Goal: Communication & Community: Share content

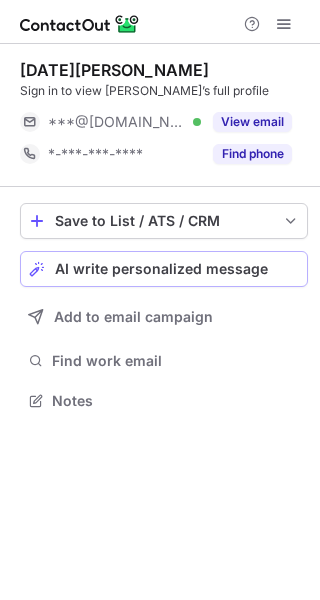
scroll to position [387, 320]
click at [137, 268] on span "AI write personalized message" at bounding box center [161, 269] width 213 height 16
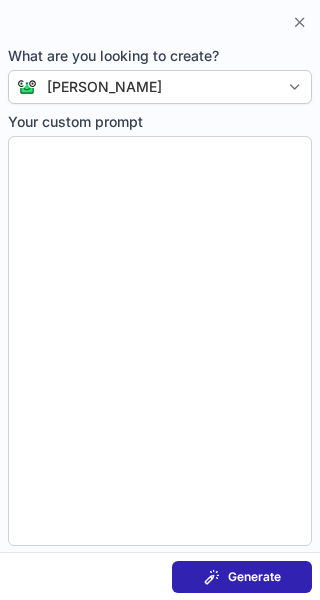
type textarea "**********"
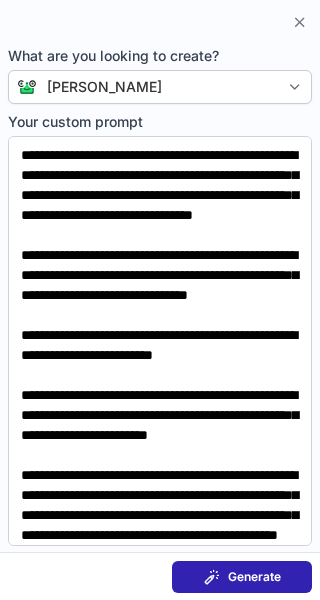
click at [230, 569] on span "Generate" at bounding box center [254, 577] width 53 height 16
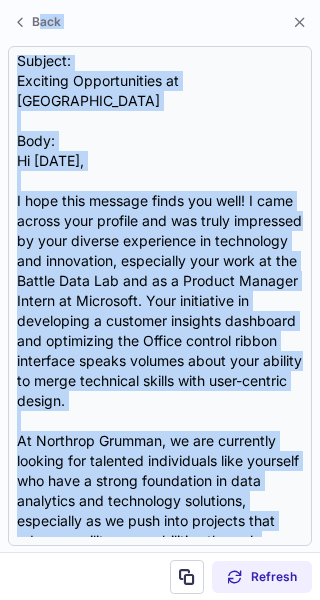
scroll to position [0, 0]
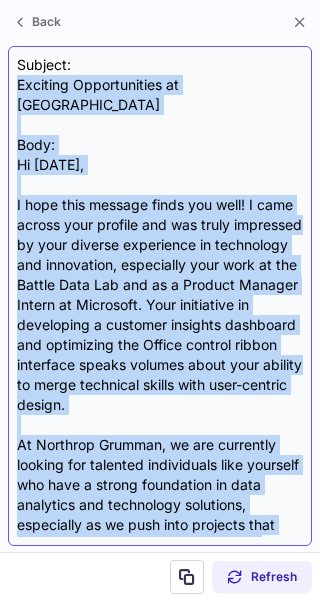
drag, startPoint x: 158, startPoint y: 407, endPoint x: 12, endPoint y: 79, distance: 358.7
click at [12, 79] on div "Subject: Exciting Opportunities at Northrop Grumman Body: Hi Kartik, I hope thi…" at bounding box center [160, 296] width 304 height 500
copy div "Exciting Opportunities at Northrop Grumman Body: Hi Kartik, I hope this message…"
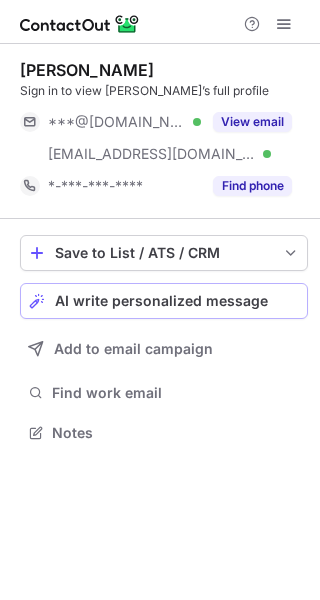
scroll to position [419, 320]
click at [142, 299] on span "AI write personalized message" at bounding box center [161, 301] width 213 height 16
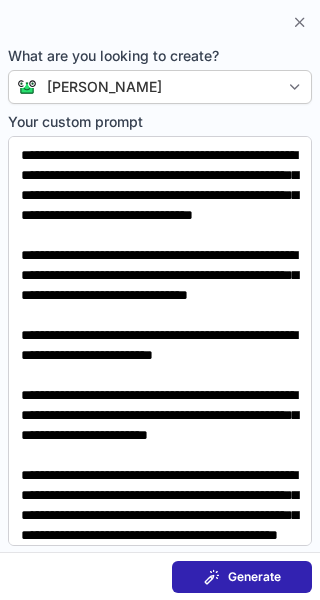
click at [248, 577] on span "Generate" at bounding box center [254, 577] width 53 height 16
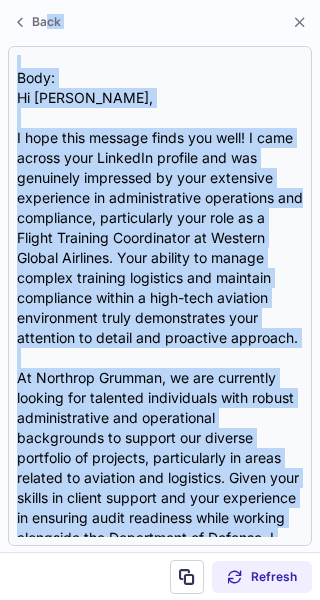
scroll to position [0, 0]
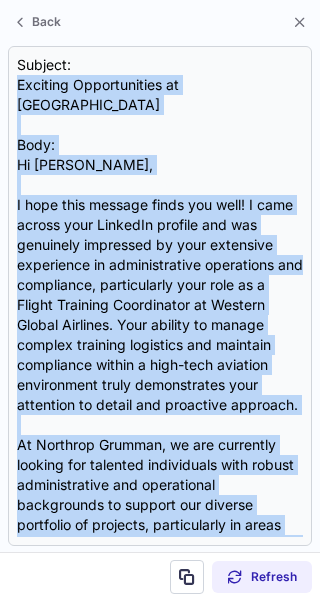
drag, startPoint x: 272, startPoint y: 384, endPoint x: 1, endPoint y: 77, distance: 409.2
click at [1, 77] on section "Subject: Exciting Opportunities at Northrop Grumman Body: Hi Natasha, I hope th…" at bounding box center [160, 296] width 320 height 512
copy div "Exciting Opportunities at Northrop Grumman Body: Hi Natasha, I hope this messag…"
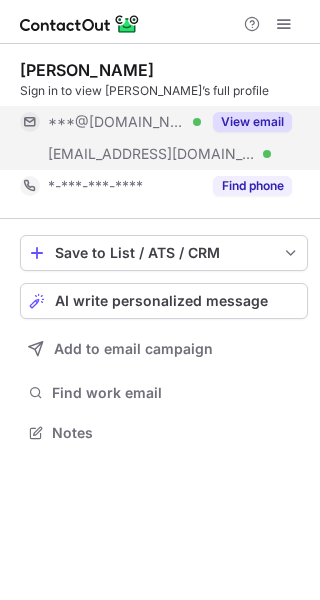
scroll to position [419, 320]
click at [265, 110] on div "View email" at bounding box center [246, 122] width 91 height 32
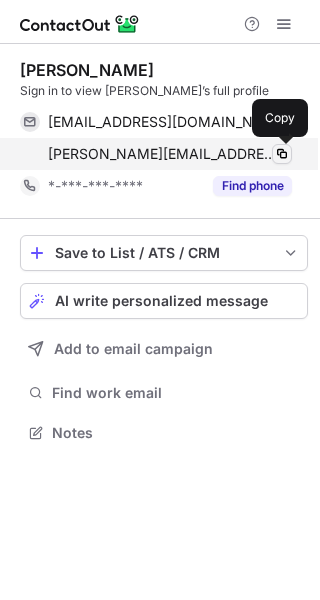
click at [282, 152] on span at bounding box center [282, 154] width 16 height 16
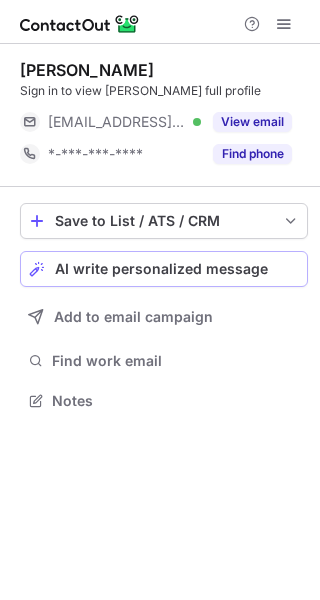
scroll to position [387, 320]
click at [144, 274] on span "AI write personalized message" at bounding box center [161, 269] width 213 height 16
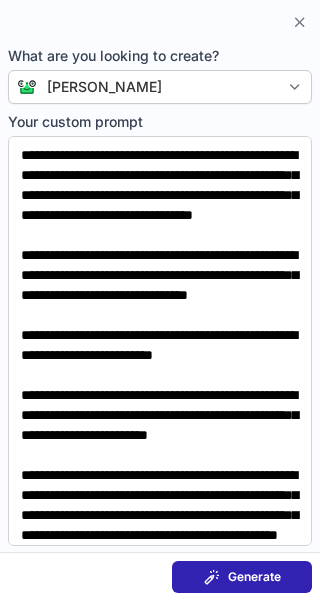
click at [220, 575] on div "Generate" at bounding box center [242, 577] width 77 height 16
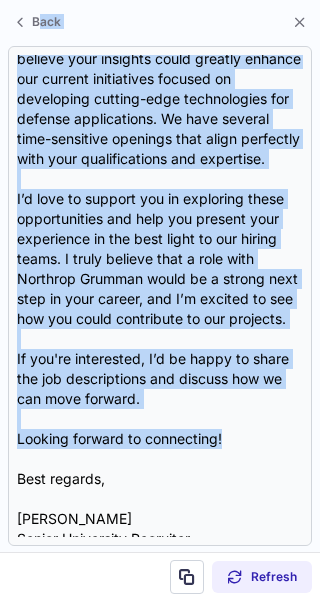
scroll to position [0, 0]
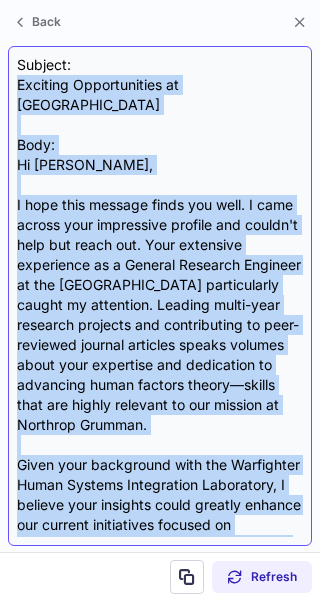
drag, startPoint x: 234, startPoint y: 414, endPoint x: 8, endPoint y: 89, distance: 395.5
click at [8, 89] on div "Subject: Exciting Opportunities at Northrop Grumman Body: Hi Shannon, I hope th…" at bounding box center [160, 296] width 304 height 500
copy div "Exciting Opportunities at Northrop Grumman Body: Hi Shannon, I hope this messag…"
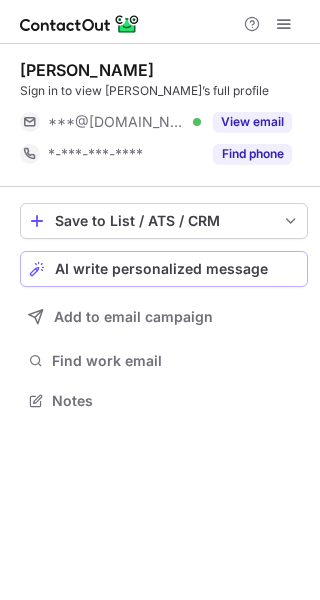
scroll to position [387, 320]
click at [151, 269] on span "AI write personalized message" at bounding box center [161, 269] width 213 height 16
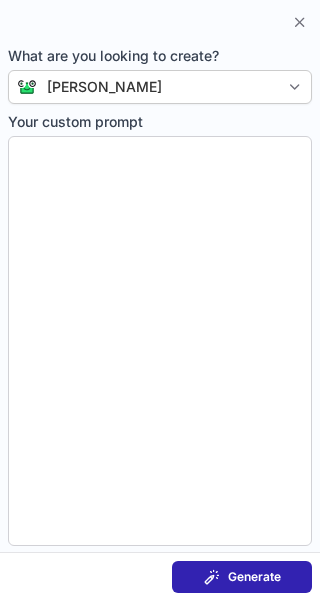
type textarea "**********"
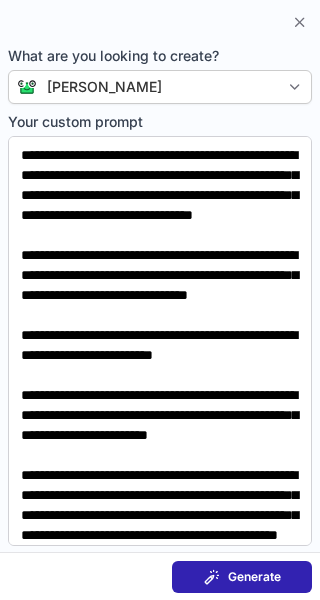
click at [244, 553] on section "Generate" at bounding box center [160, 576] width 320 height 48
click at [244, 564] on button "Generate" at bounding box center [242, 577] width 140 height 32
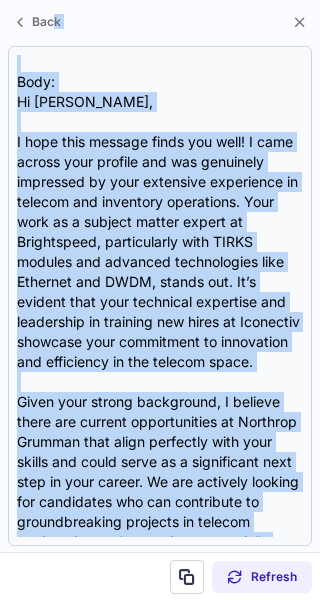
scroll to position [0, 0]
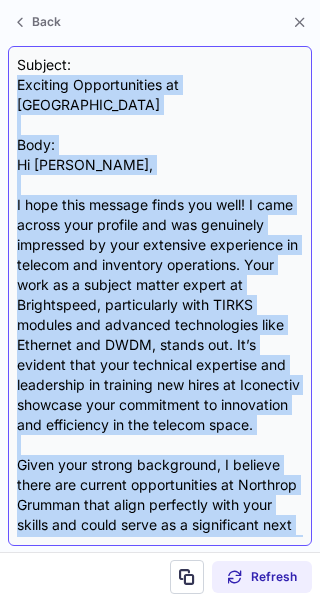
drag, startPoint x: 286, startPoint y: 399, endPoint x: 11, endPoint y: 84, distance: 417.8
click at [11, 84] on div "Subject: Exciting Opportunities at Northrop Grumman Body: Hi Wendy, I hope this…" at bounding box center [160, 296] width 304 height 500
copy div "Exciting Opportunities at Northrop Grumman Body: Hi Wendy, I hope this message …"
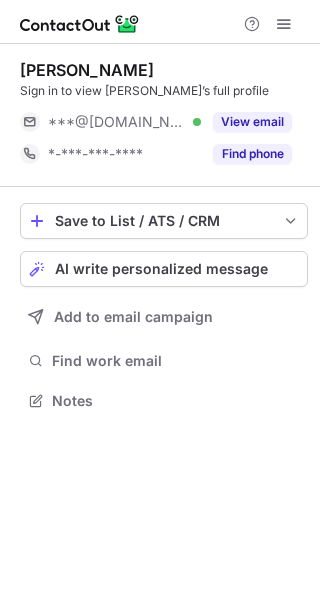
scroll to position [387, 320]
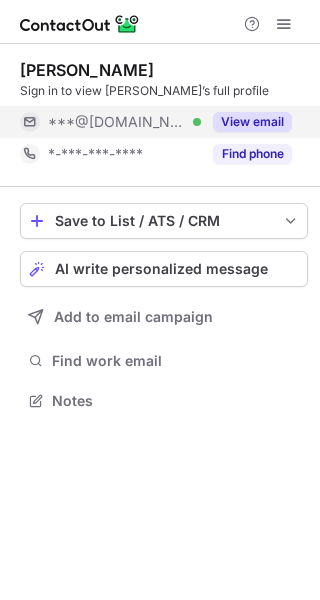
click at [245, 114] on button "View email" at bounding box center [252, 122] width 79 height 20
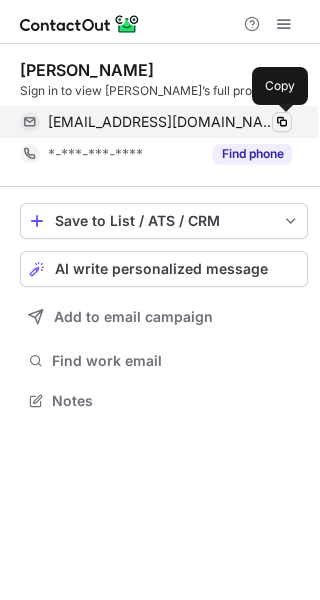
click at [275, 119] on span at bounding box center [282, 122] width 16 height 16
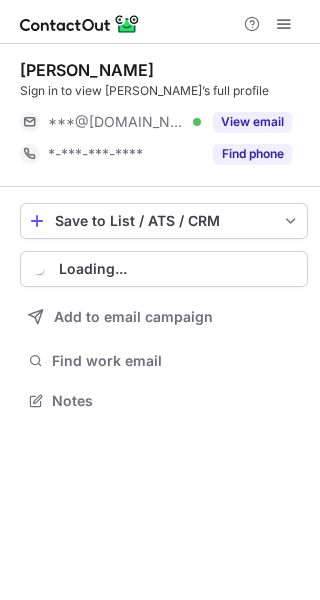
scroll to position [387, 320]
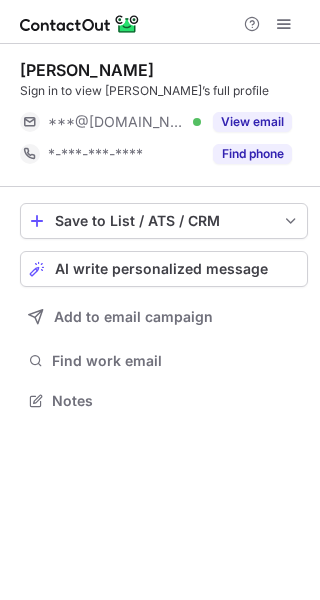
scroll to position [387, 320]
click at [173, 269] on span "AI write personalized message" at bounding box center [161, 269] width 213 height 16
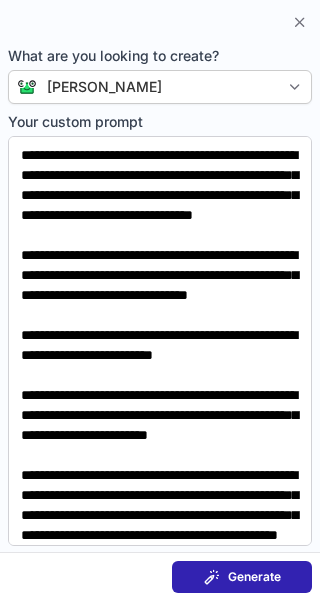
click at [267, 576] on span "Generate" at bounding box center [254, 577] width 53 height 16
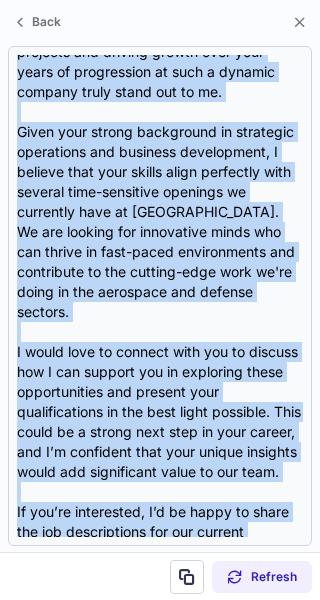
scroll to position [0, 0]
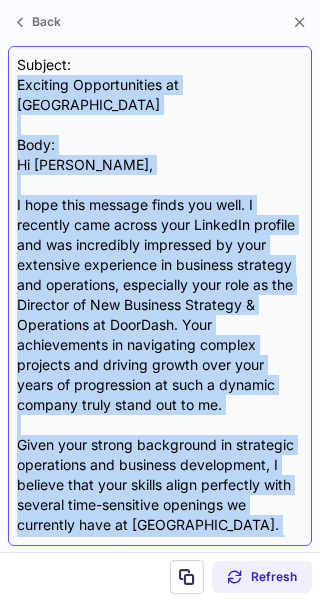
drag, startPoint x: 214, startPoint y: 398, endPoint x: 12, endPoint y: 80, distance: 376.4
click at [12, 80] on div "Subject: Exciting Opportunities at Northrop Grumman Body: Hi [PERSON_NAME], I h…" at bounding box center [160, 296] width 304 height 500
copy div "Exciting Opportunities at Northrop Grumman Body: Hi [PERSON_NAME], I hope this …"
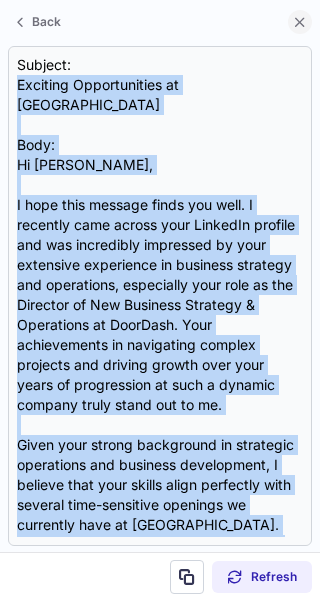
click at [291, 22] on button at bounding box center [300, 22] width 24 height 24
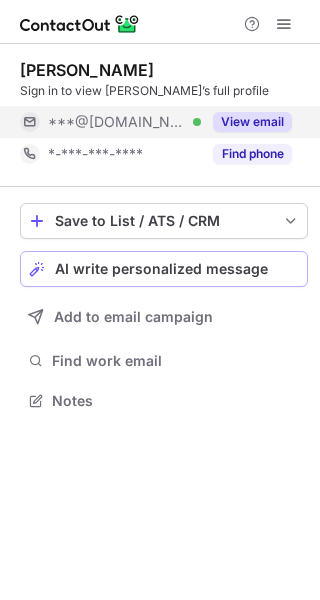
click at [255, 111] on div "View email" at bounding box center [246, 122] width 91 height 32
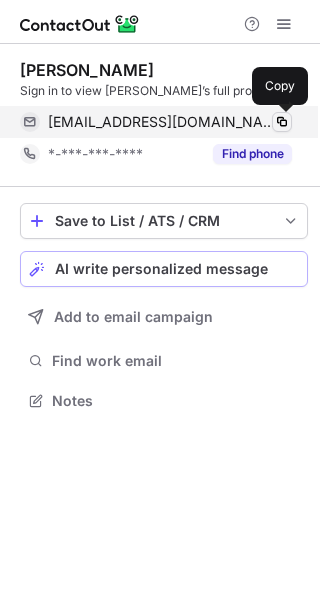
click at [289, 118] on span at bounding box center [282, 122] width 16 height 16
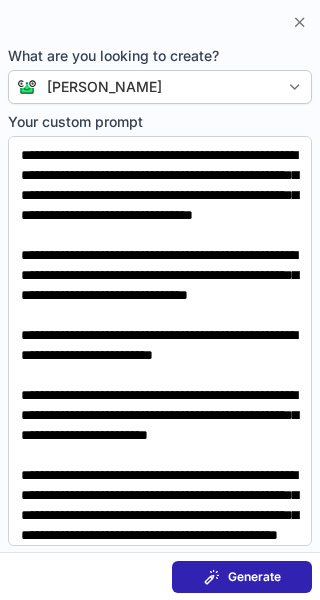
scroll to position [419, 320]
click at [242, 572] on span "Generate" at bounding box center [254, 577] width 53 height 16
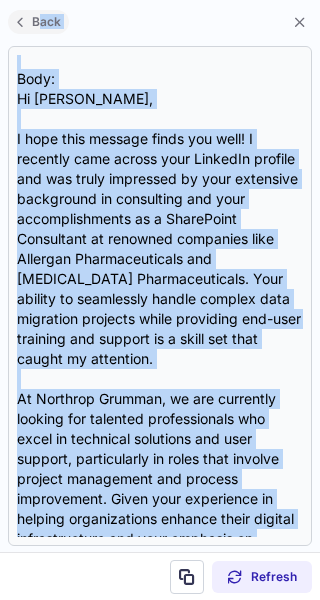
scroll to position [0, 0]
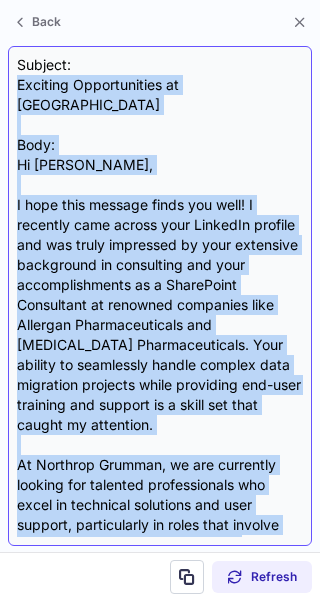
drag, startPoint x: 260, startPoint y: 429, endPoint x: 11, endPoint y: 87, distance: 422.7
click at [11, 87] on div "Subject: Exciting Opportunities at Northrop Grumman Body: Hi Paul, I hope this …" at bounding box center [160, 296] width 304 height 500
copy div "Exciting Opportunities at Northrop Grumman Body: Hi Paul, I hope this message f…"
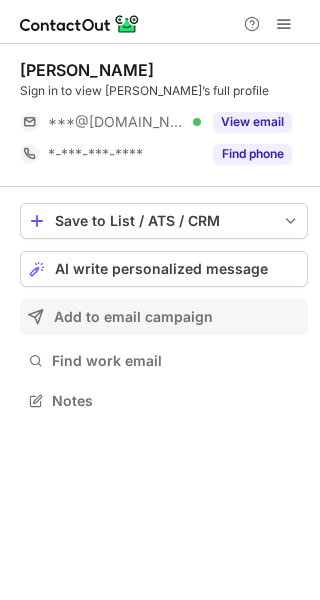
scroll to position [387, 320]
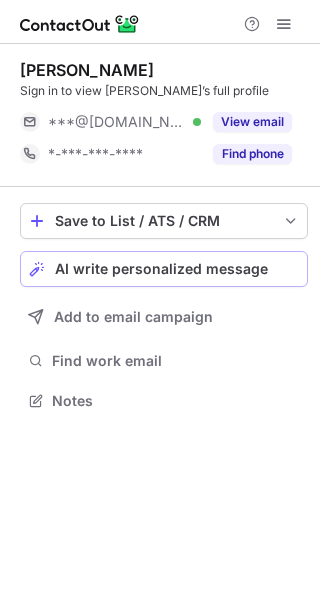
click at [155, 259] on button "AI write personalized message" at bounding box center [164, 269] width 288 height 36
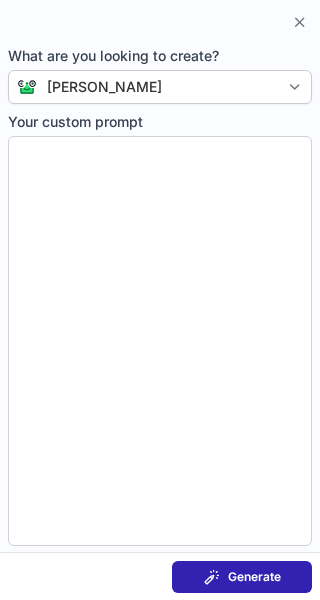
type textarea "**********"
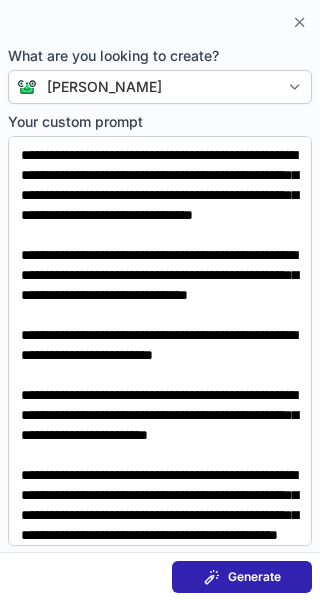
click at [276, 569] on span "Generate" at bounding box center [254, 577] width 53 height 16
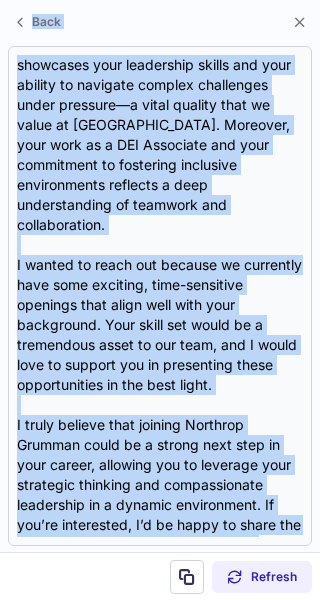
scroll to position [0, 0]
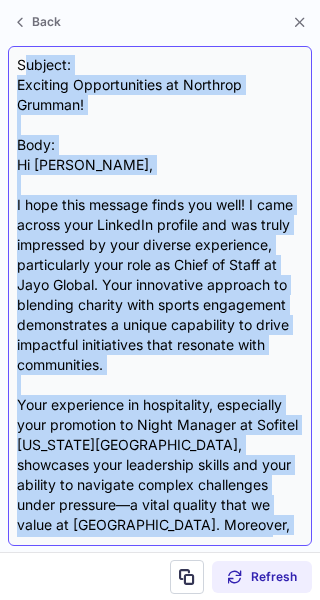
drag, startPoint x: 235, startPoint y: 424, endPoint x: 29, endPoint y: 57, distance: 420.5
click at [29, 57] on div "Subject: Exciting Opportunities at Northrop Grumman! Body: Hi Brycen, I hope th…" at bounding box center [160, 296] width 286 height 482
click at [237, 332] on div "Subject: Exciting Opportunities at Northrop Grumman! Body: Hi Brycen, I hope th…" at bounding box center [160, 296] width 286 height 482
drag, startPoint x: 220, startPoint y: 429, endPoint x: 9, endPoint y: 90, distance: 399.0
click at [9, 90] on div "Subject: Exciting Opportunities at Northrop Grumman! Body: Hi Brycen, I hope th…" at bounding box center [160, 296] width 304 height 500
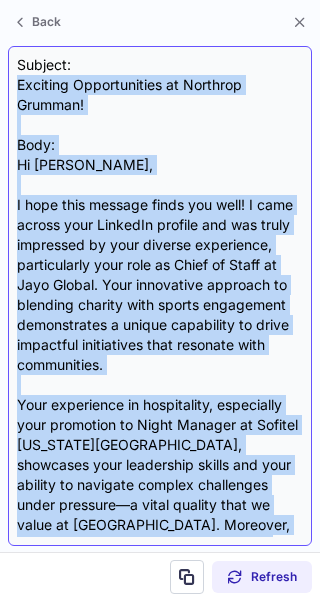
copy div "Exciting Opportunities at Northrop Grumman! Body: Hi Brycen, I hope this messag…"
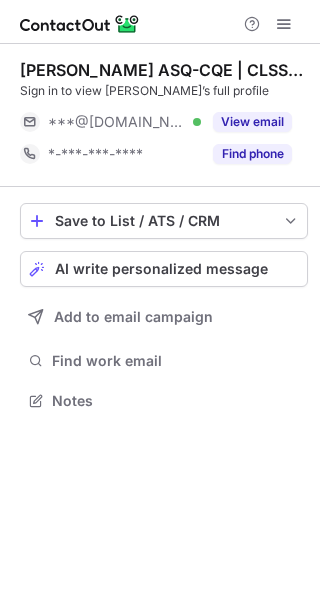
scroll to position [387, 320]
click at [161, 261] on span "AI write personalized message" at bounding box center [161, 269] width 213 height 16
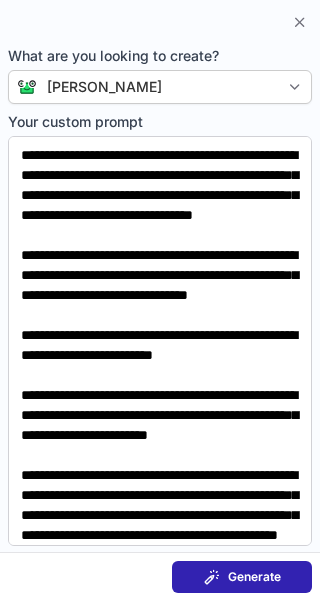
click at [204, 579] on span at bounding box center [212, 577] width 16 height 16
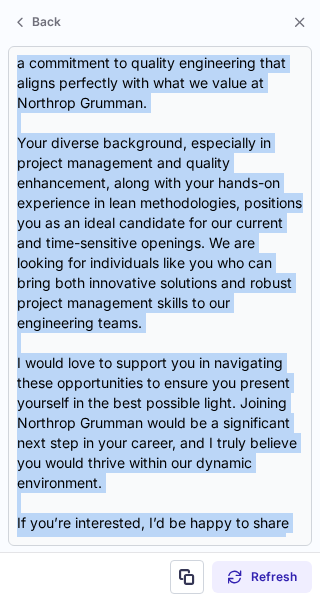
scroll to position [0, 0]
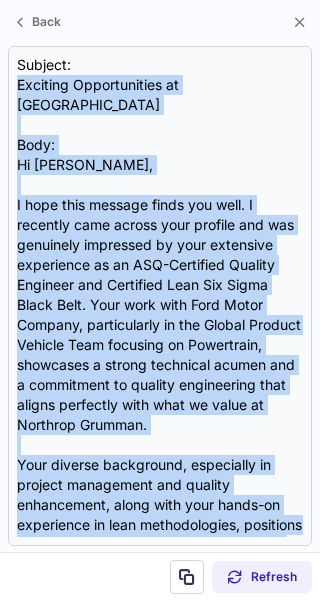
drag, startPoint x: 229, startPoint y: 424, endPoint x: 5, endPoint y: 86, distance: 405.2
click at [5, 86] on section "Subject: Exciting Opportunities at Northrop Grumman Body: Hi Timothy, I hope th…" at bounding box center [160, 296] width 320 height 512
copy div "Exciting Opportunities at Northrop Grumman Body: Hi Timothy, I hope this messag…"
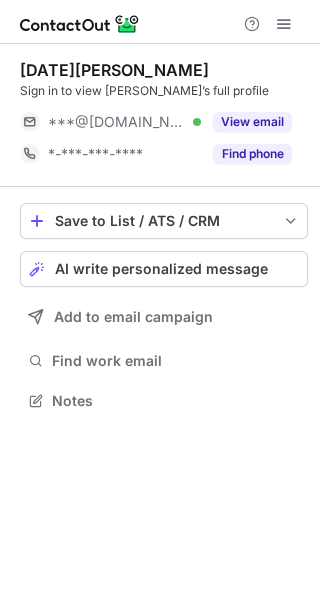
scroll to position [387, 320]
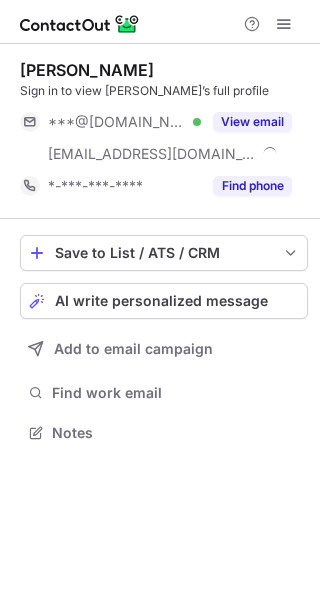
scroll to position [419, 320]
click at [137, 293] on span "AI write personalized message" at bounding box center [161, 301] width 213 height 16
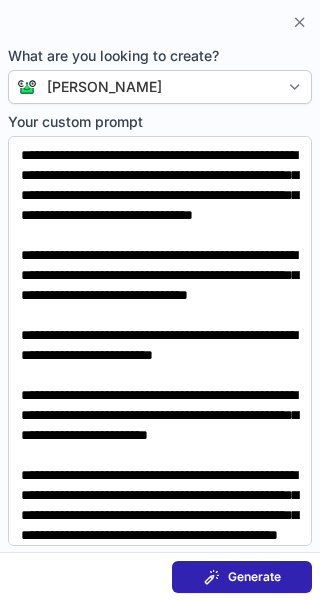
click at [250, 562] on button "Generate" at bounding box center [242, 577] width 140 height 32
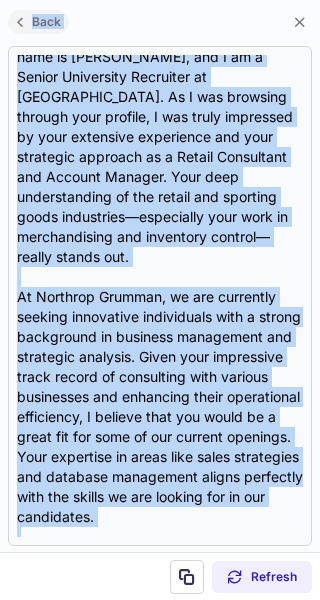
scroll to position [0, 0]
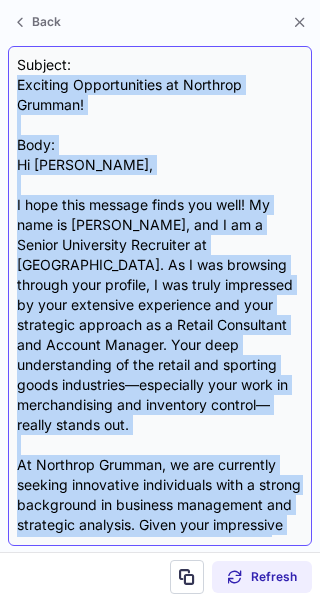
drag, startPoint x: 268, startPoint y: 403, endPoint x: 17, endPoint y: 80, distance: 408.7
click at [17, 80] on div "Subject: Exciting Opportunities at Northrop Grumman! Body: Hi Stephen, I hope t…" at bounding box center [160, 296] width 286 height 482
copy div "Exciting Opportunities at Northrop Grumman! Body: Hi Stephen, I hope this messa…"
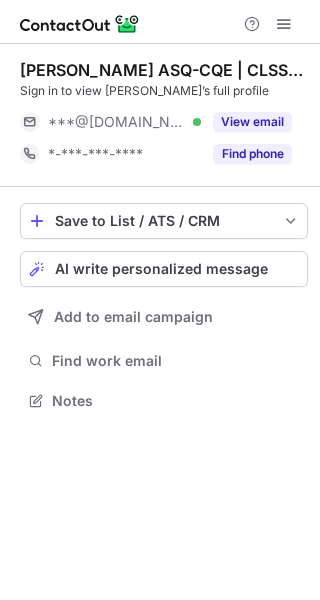
scroll to position [387, 320]
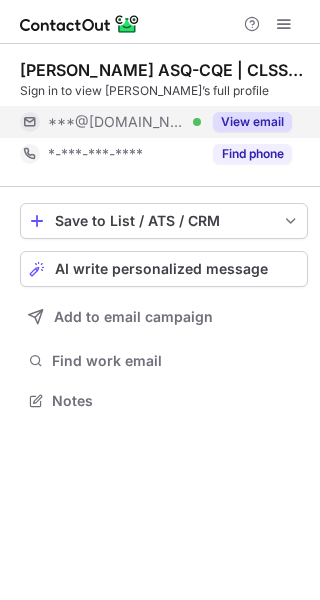
click at [267, 116] on button "View email" at bounding box center [252, 122] width 79 height 20
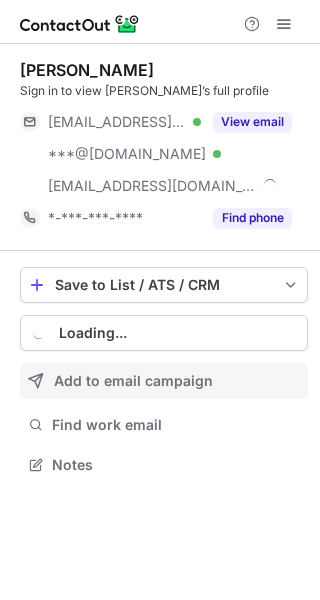
scroll to position [451, 320]
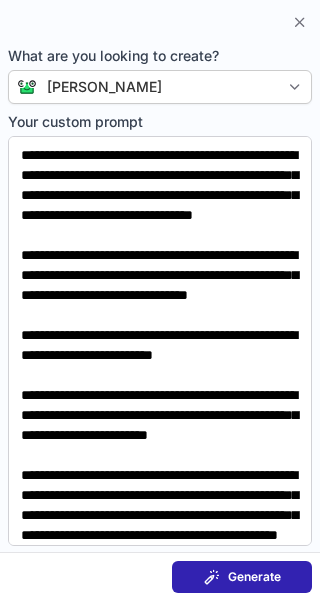
click at [241, 587] on button "Generate" at bounding box center [242, 577] width 140 height 32
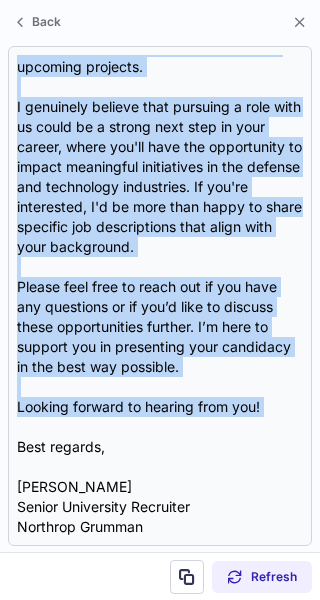
scroll to position [0, 0]
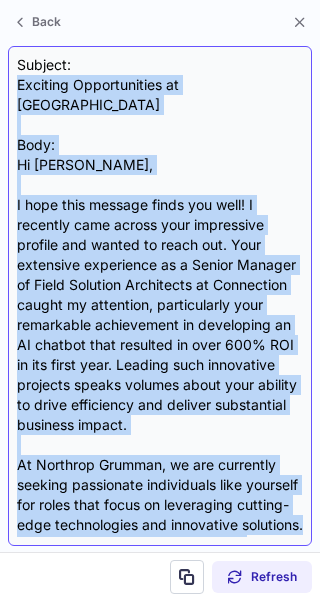
drag, startPoint x: 268, startPoint y: 417, endPoint x: 18, endPoint y: 92, distance: 409.7
click at [18, 92] on div "Subject: Exciting Opportunities at Northrop Grumman Body: Hi Mark, I hope this …" at bounding box center [160, 296] width 286 height 482
copy div "Exciting Opportunities at Northrop Grumman Body: Hi Mark, I hope this message f…"
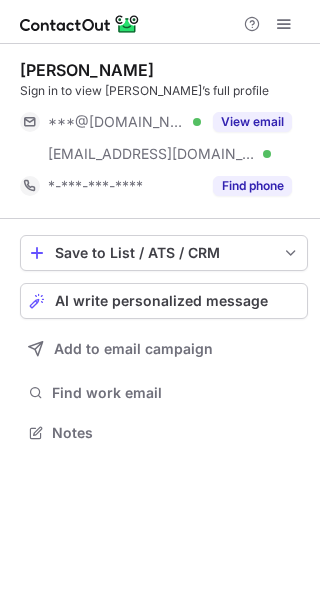
scroll to position [419, 320]
click at [156, 309] on span "AI write personalized message" at bounding box center [161, 301] width 213 height 16
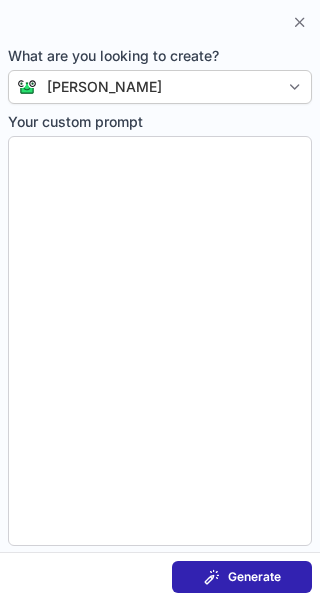
type textarea "**********"
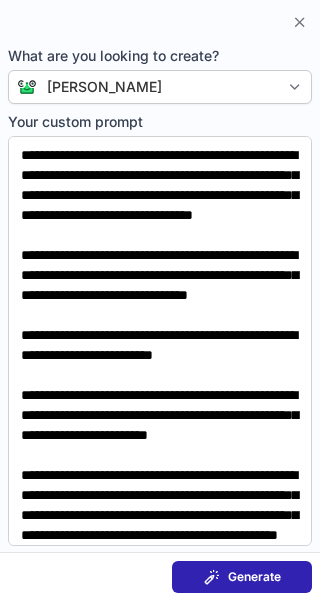
click at [240, 579] on span "Generate" at bounding box center [254, 577] width 53 height 16
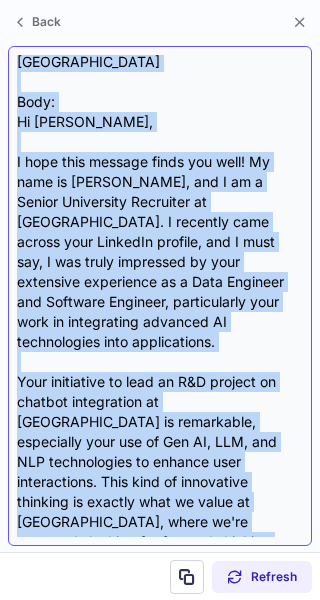
scroll to position [0, 0]
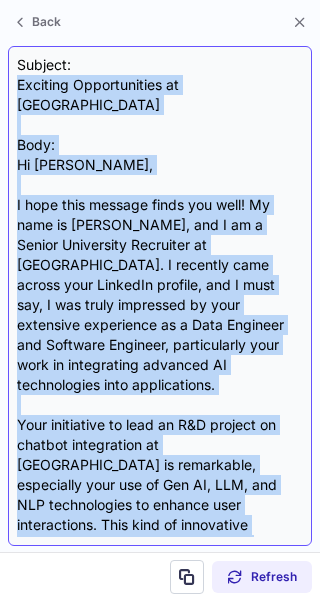
drag, startPoint x: 278, startPoint y: 423, endPoint x: 13, endPoint y: 83, distance: 430.7
click at [13, 83] on div "Subject: Exciting Opportunities at Northrop Grumman Body: Hi Manjari, I hope th…" at bounding box center [160, 296] width 304 height 500
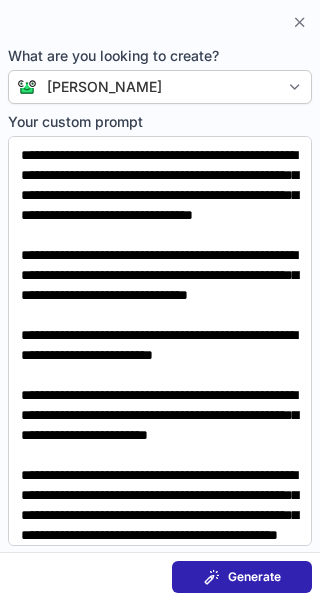
scroll to position [419, 320]
click at [207, 570] on span at bounding box center [212, 577] width 16 height 16
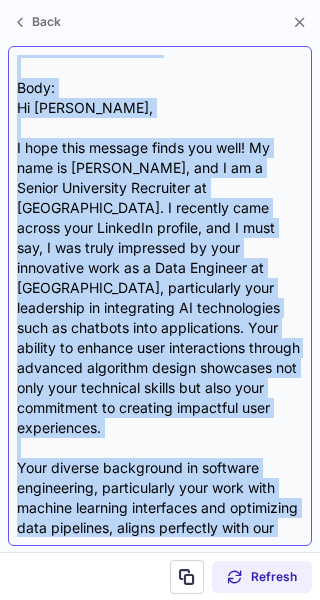
scroll to position [0, 0]
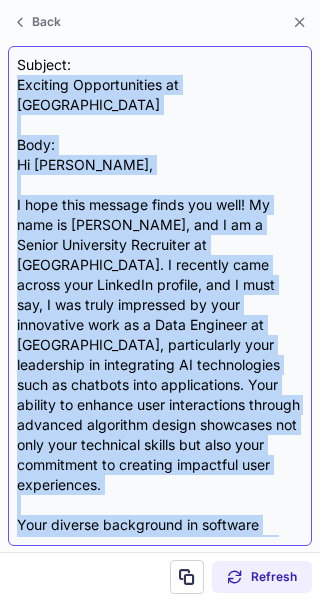
drag, startPoint x: 282, startPoint y: 441, endPoint x: 21, endPoint y: 78, distance: 446.7
click at [21, 78] on div "Subject: Exciting Opportunities at Northrop Grumman Body: Hi Manjari, I hope th…" at bounding box center [160, 296] width 286 height 482
copy div "Exciting Opportunities at Northrop Grumman Body: Hi Manjari, I hope this messag…"
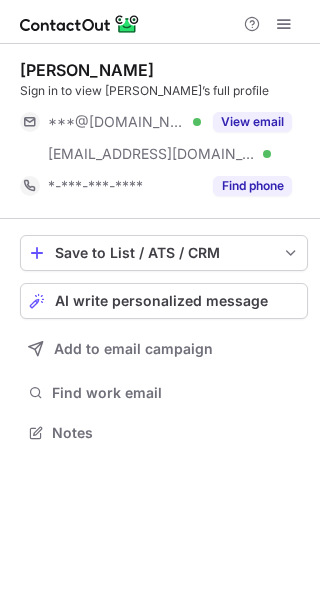
scroll to position [419, 320]
click at [162, 301] on span "AI write personalized message" at bounding box center [161, 301] width 213 height 16
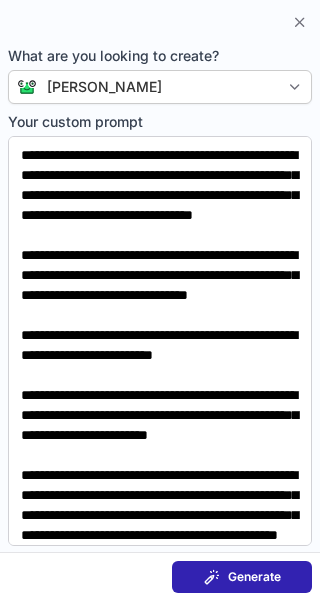
drag, startPoint x: 263, startPoint y: 592, endPoint x: 263, endPoint y: 574, distance: 18.0
click at [263, 574] on button "Generate" at bounding box center [242, 577] width 140 height 32
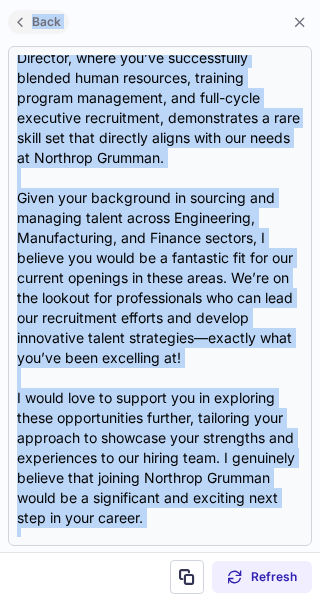
scroll to position [0, 0]
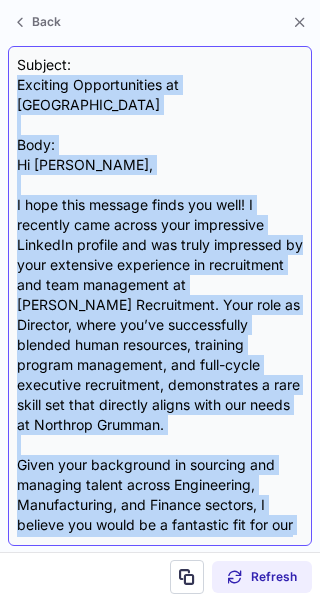
drag, startPoint x: 268, startPoint y: 434, endPoint x: 15, endPoint y: 78, distance: 436.4
click at [15, 78] on div "Subject: Exciting Opportunities at Northrop Grumman Body: Hi Hannah, I hope thi…" at bounding box center [160, 296] width 304 height 500
copy div "Exciting Opportunities at Northrop Grumman Body: Hi Hannah, I hope this message…"
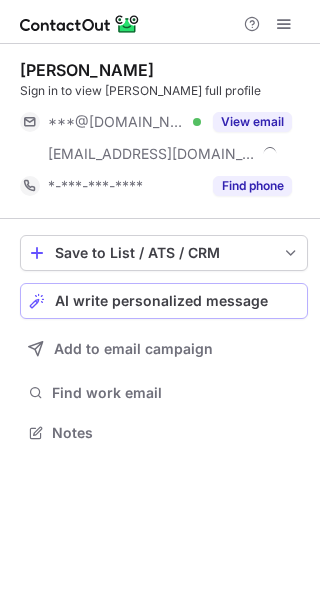
scroll to position [419, 320]
click at [164, 303] on span "AI write personalized message" at bounding box center [161, 301] width 213 height 16
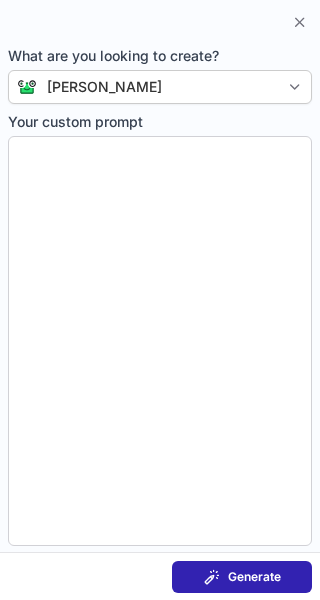
type textarea "**********"
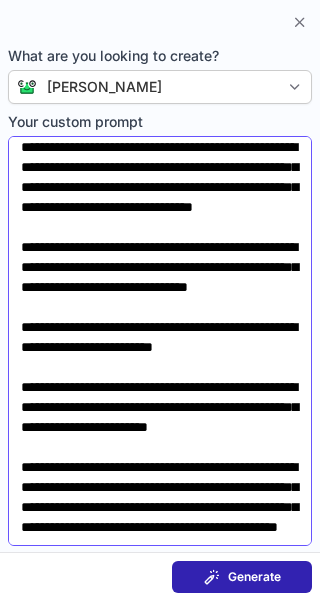
scroll to position [106, 0]
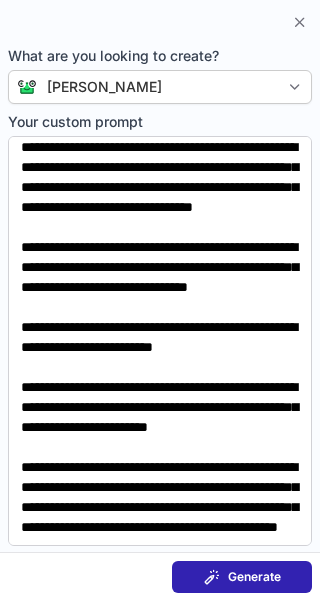
click at [195, 573] on button "Generate" at bounding box center [242, 577] width 140 height 32
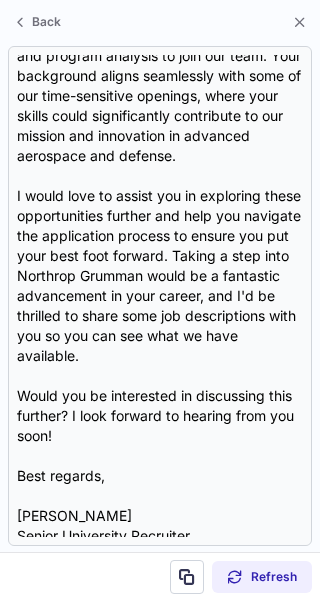
scroll to position [538, 0]
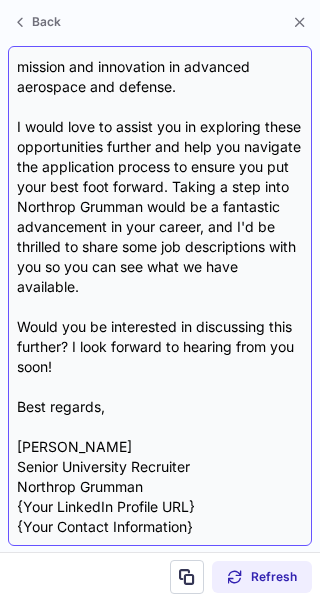
click at [195, 394] on div "Subject: Exciting Opportunities at Northrop Grumman Body: Hi Jarrett, I hope th…" at bounding box center [160, 296] width 286 height 482
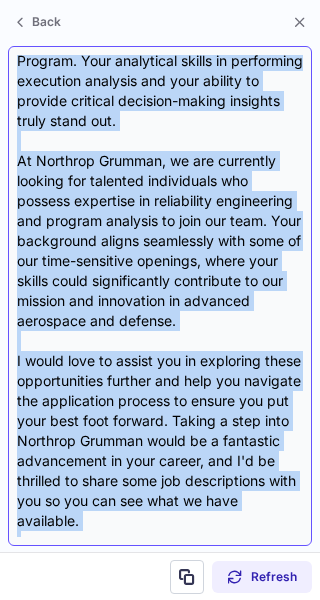
scroll to position [0, 0]
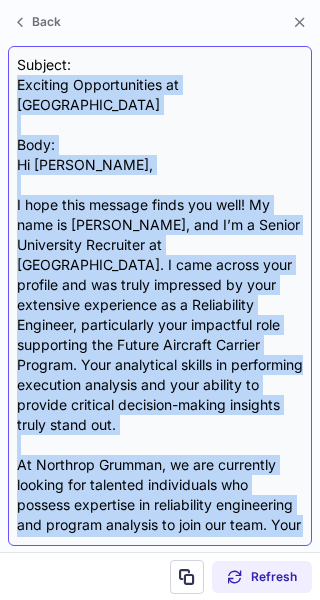
drag, startPoint x: 96, startPoint y: 371, endPoint x: 19, endPoint y: 85, distance: 295.9
click at [19, 85] on div "Subject: Exciting Opportunities at Northrop Grumman Body: Hi Jarrett, I hope th…" at bounding box center [160, 296] width 286 height 482
copy div "Exciting Opportunities at Northrop Grumman Body: Hi Jarrett, I hope this messag…"
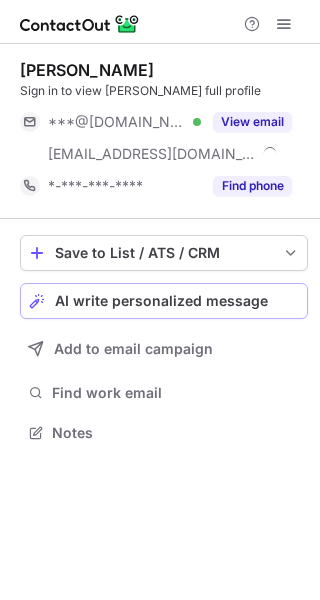
scroll to position [419, 320]
click at [184, 300] on span "AI write personalized message" at bounding box center [161, 301] width 213 height 16
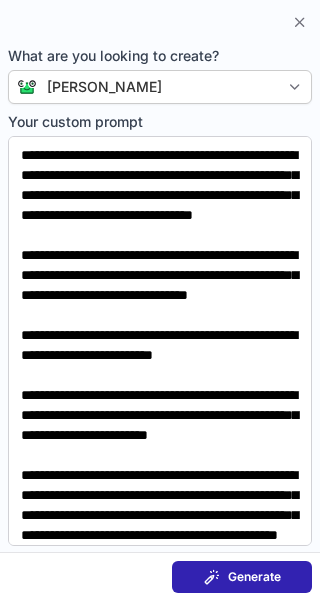
click at [209, 580] on span at bounding box center [212, 577] width 16 height 16
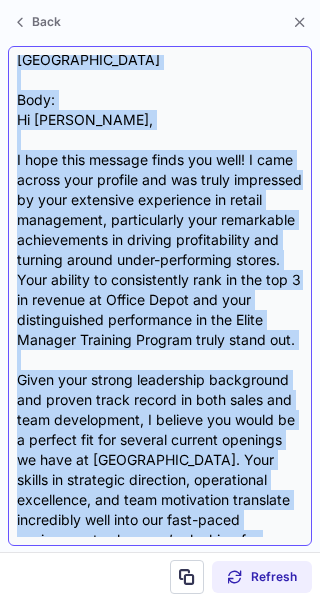
scroll to position [0, 0]
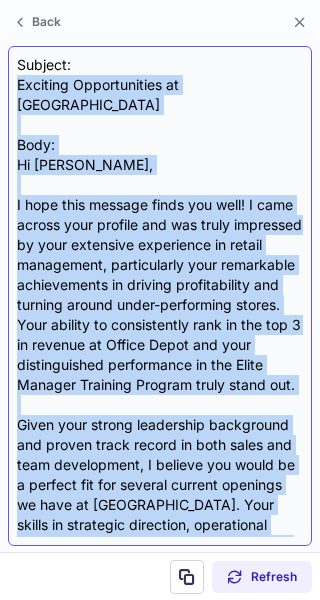
drag, startPoint x: 252, startPoint y: 427, endPoint x: 9, endPoint y: 85, distance: 419.2
click at [9, 85] on div "Subject: Exciting Opportunities at Northrop Grumman Body: Hi Wade, I hope this …" at bounding box center [160, 296] width 304 height 500
copy div "Exciting Opportunities at Northrop Grumman Body: Hi Wade, I hope this message f…"
